Goal: Find specific page/section: Find specific page/section

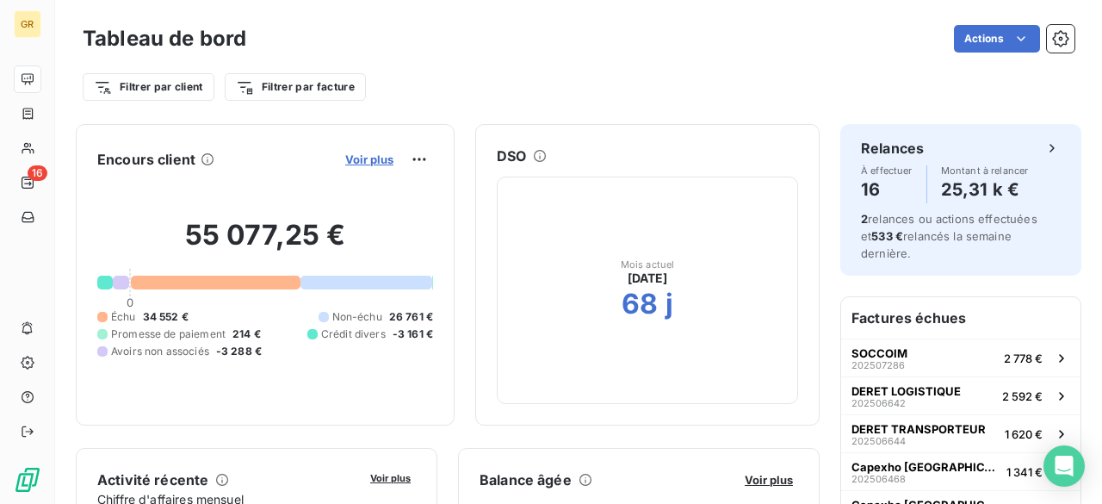
click at [345, 158] on span "Voir plus" at bounding box center [369, 159] width 48 height 14
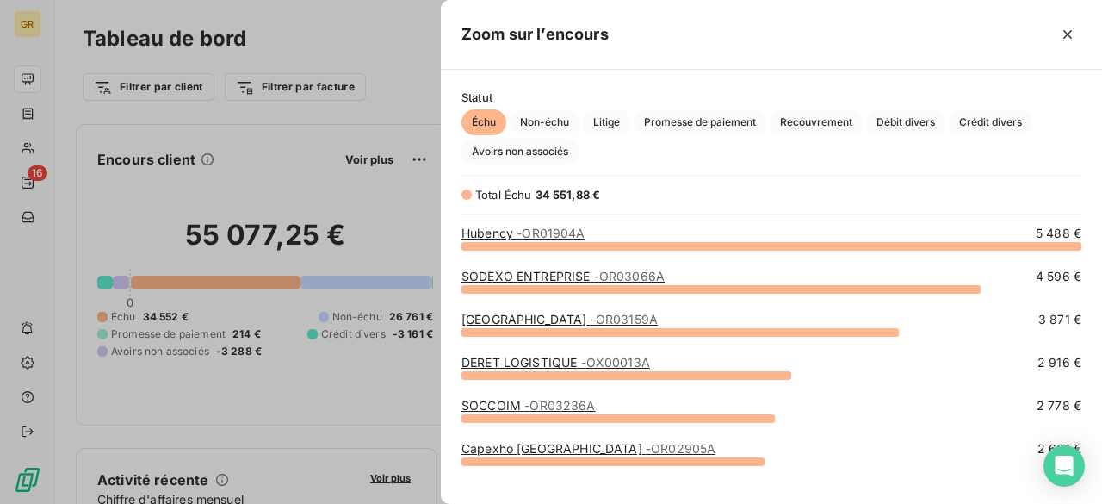
click at [334, 15] on div at bounding box center [551, 252] width 1102 height 504
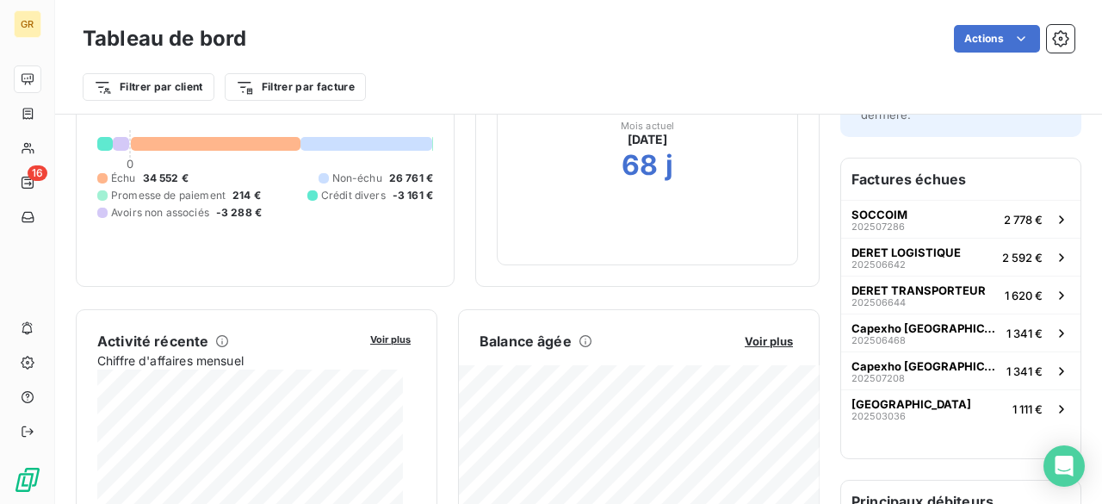
scroll to position [344, 0]
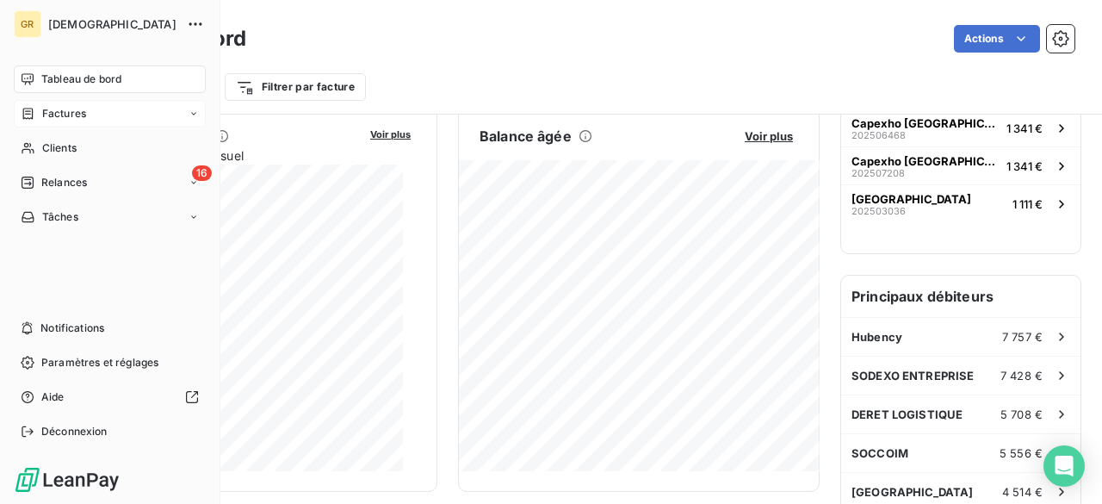
click at [36, 122] on div "Factures" at bounding box center [110, 114] width 192 height 28
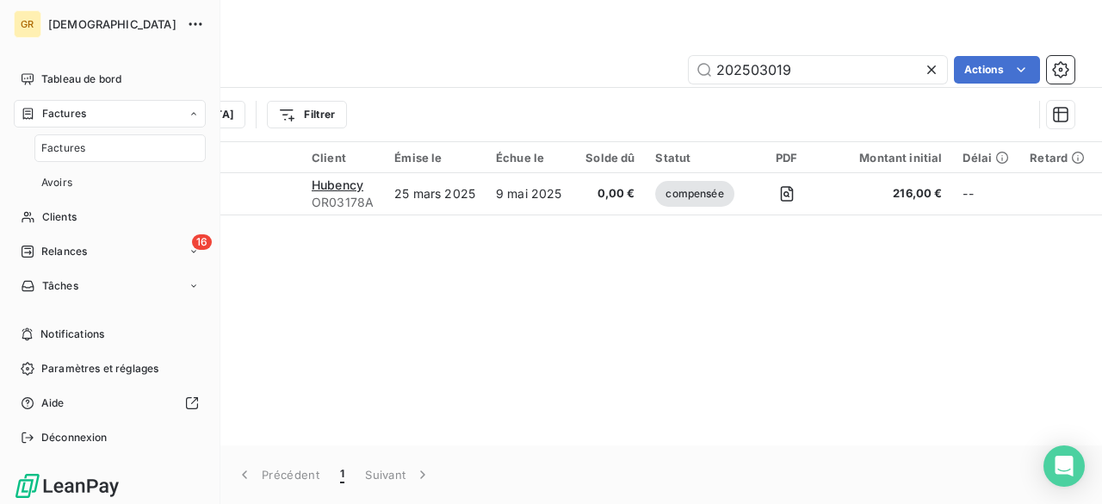
click at [83, 147] on span "Factures" at bounding box center [63, 147] width 44 height 15
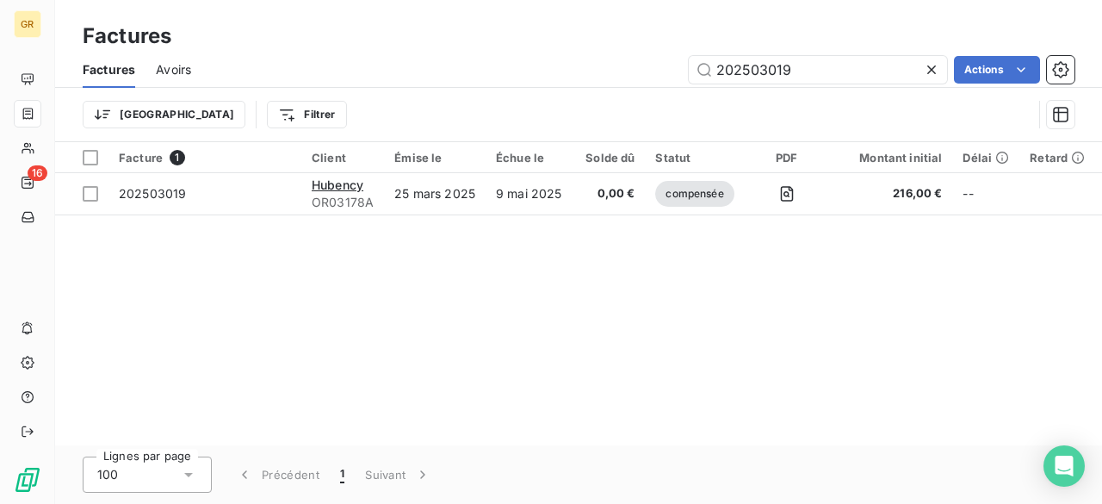
click at [938, 68] on icon at bounding box center [931, 69] width 17 height 17
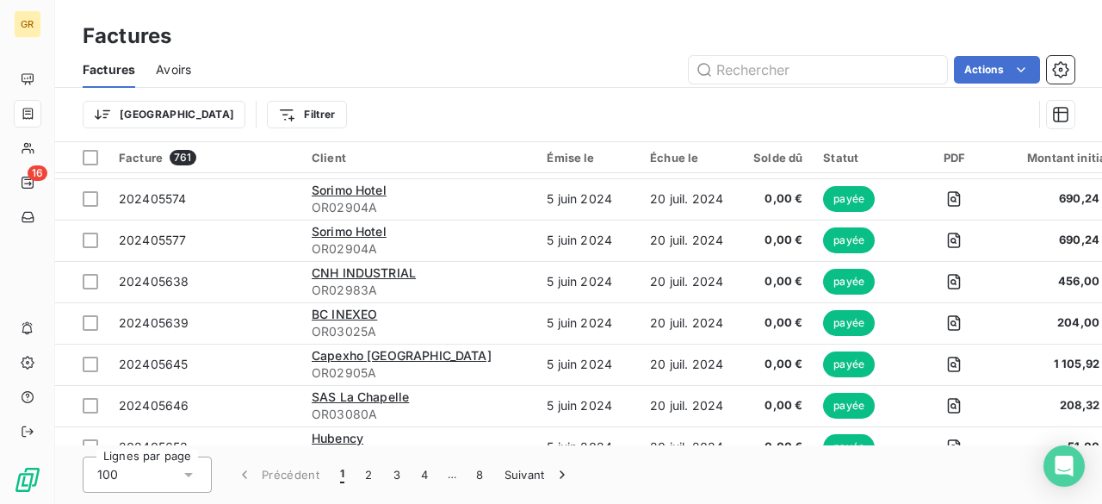
scroll to position [3186, 0]
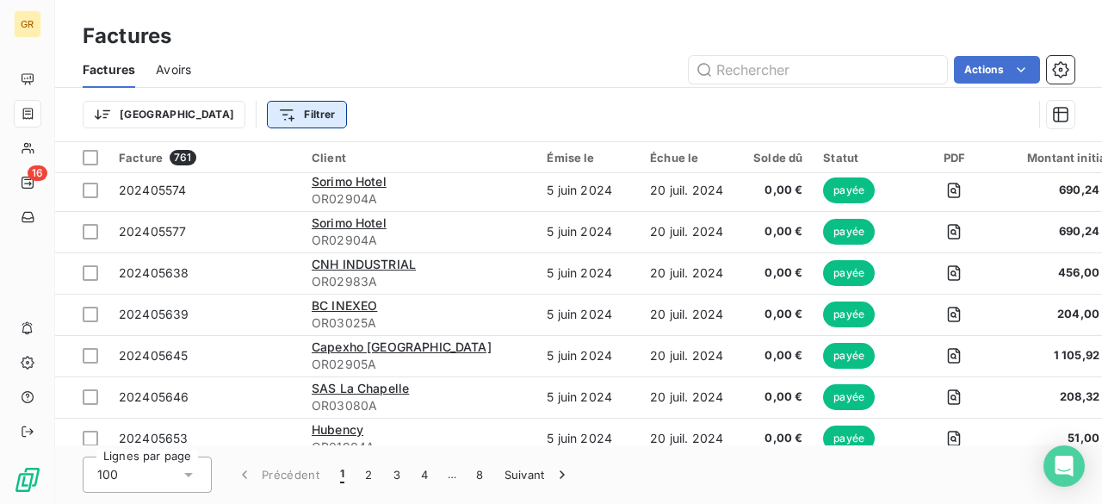
click at [199, 116] on html "GR 16 Factures Factures Avoirs Actions Trier Filtrer Facture 761 Client Émise l…" at bounding box center [551, 252] width 1102 height 504
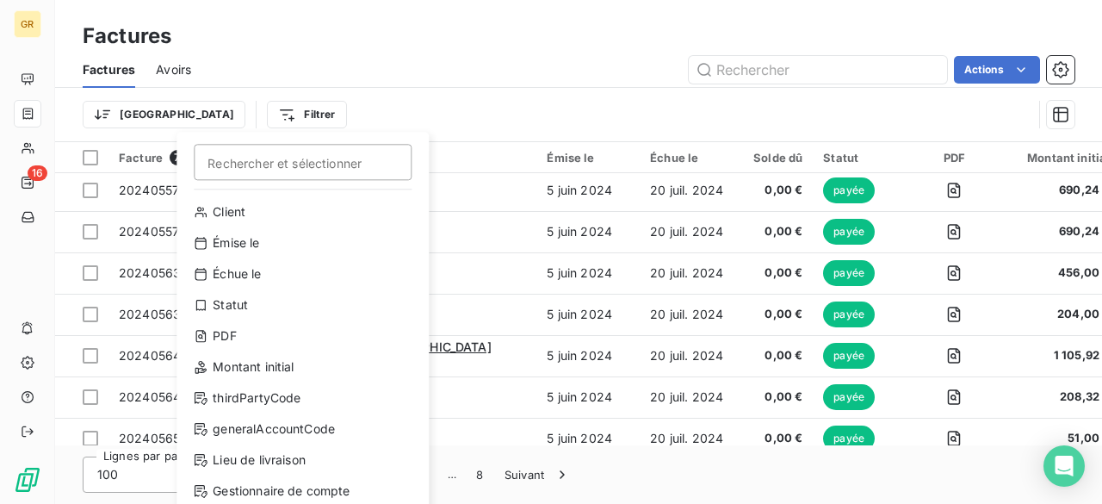
click at [263, 53] on html "GR 16 Factures Factures Avoirs Actions Trier Filtrer Rechercher et sélectionner…" at bounding box center [551, 252] width 1102 height 504
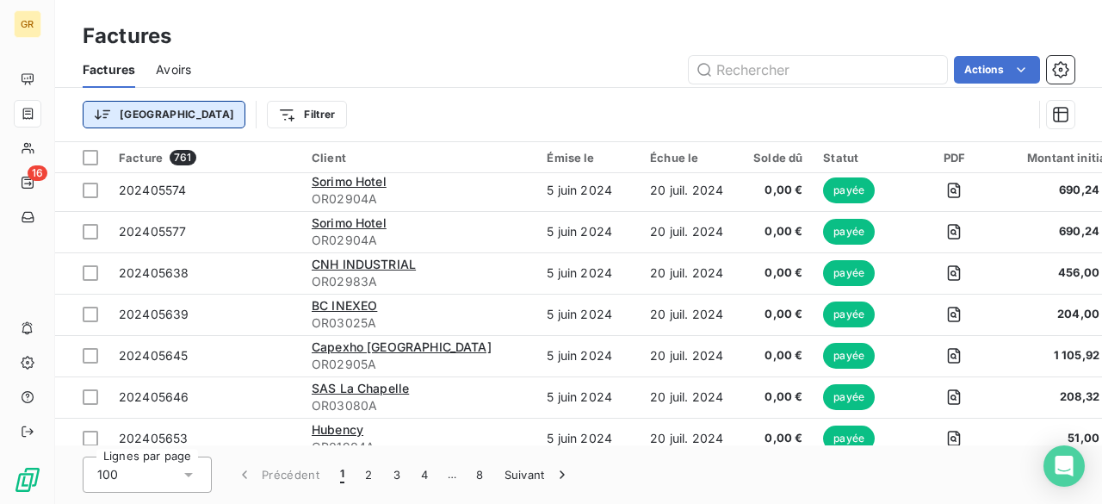
click at [112, 110] on html "GR 16 Factures Factures Avoirs Actions Trier Filtrer Facture 761 Client Émise l…" at bounding box center [551, 252] width 1102 height 504
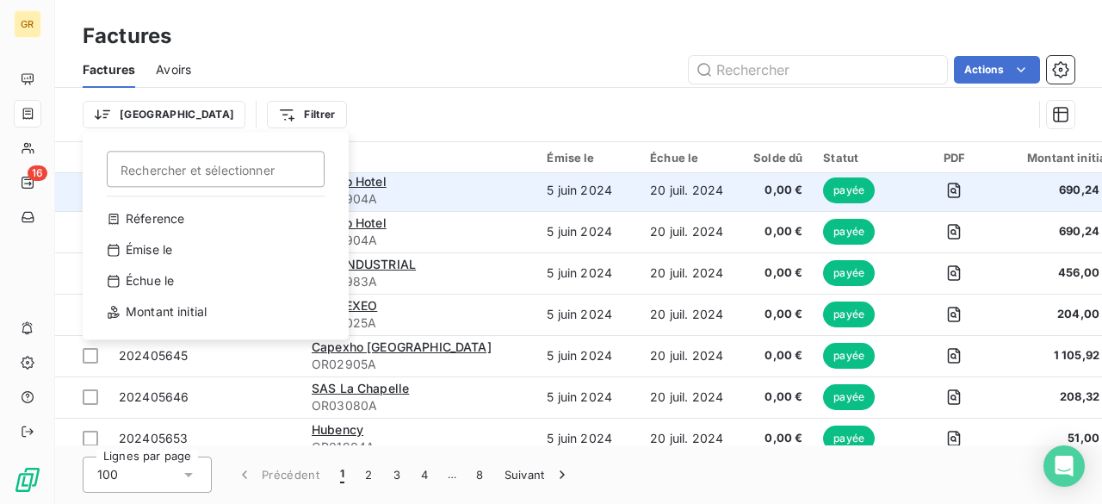
click at [399, 61] on html "GR 16 Factures Factures Avoirs Actions Trier Rechercher et sélectionner Réferen…" at bounding box center [551, 252] width 1102 height 504
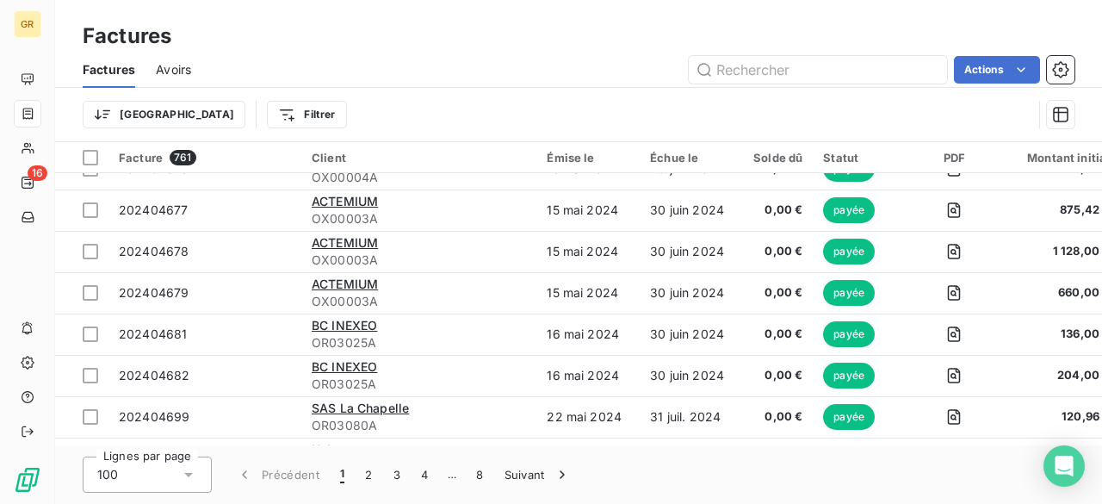
scroll to position [2239, 0]
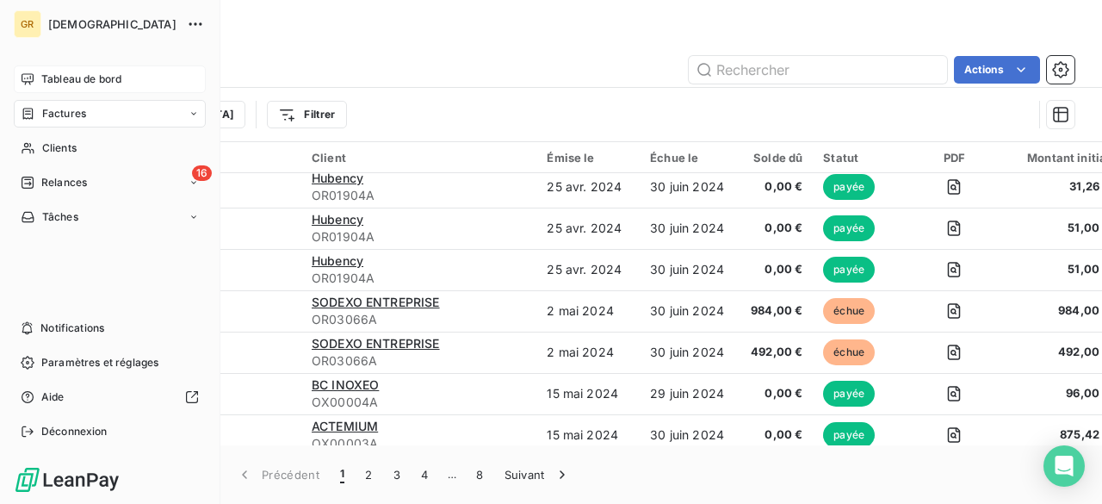
click at [79, 85] on span "Tableau de bord" at bounding box center [81, 78] width 80 height 15
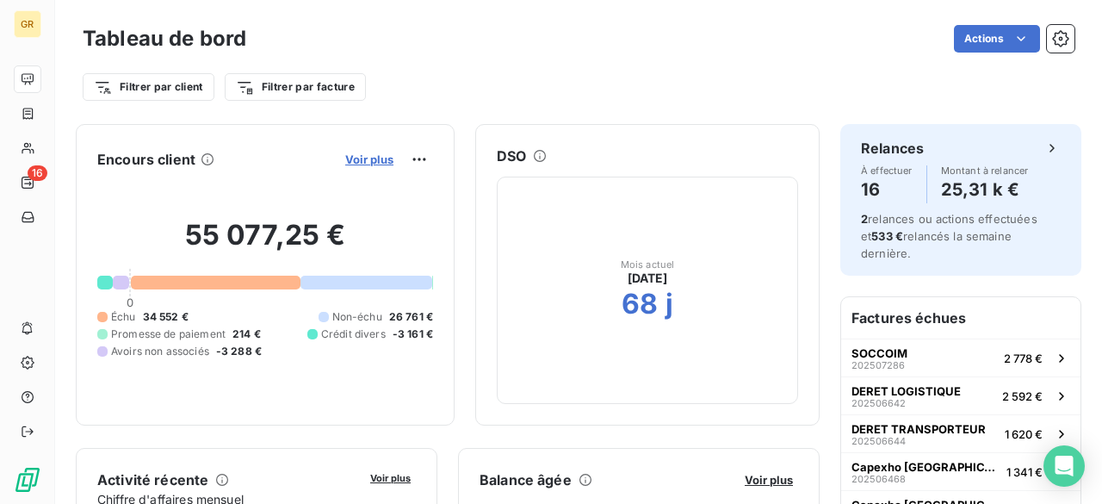
click at [363, 159] on span "Voir plus" at bounding box center [369, 159] width 48 height 14
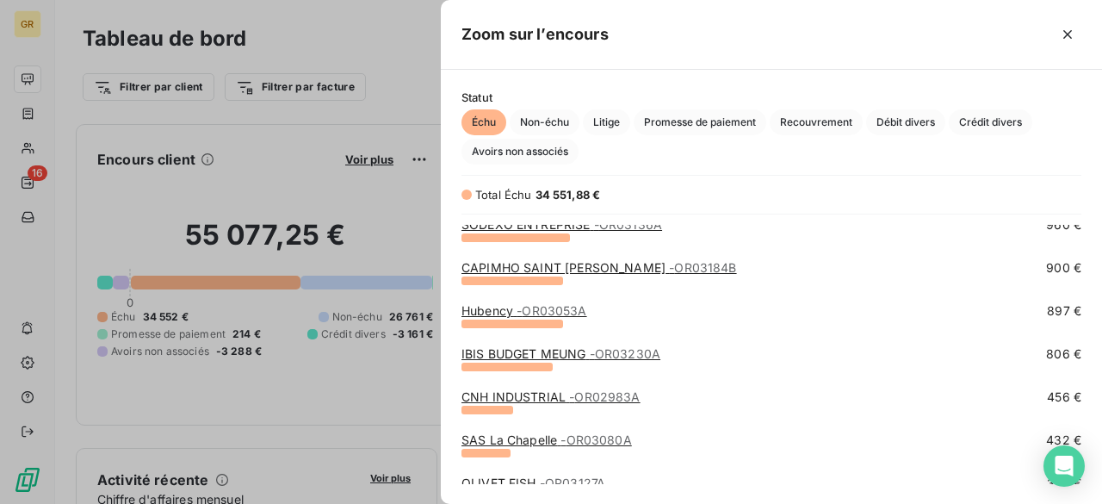
scroll to position [430, 0]
